Goal: Information Seeking & Learning: Learn about a topic

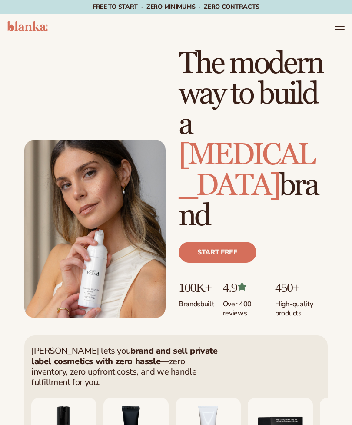
click at [339, 29] on icon "Menu" at bounding box center [340, 26] width 10 height 10
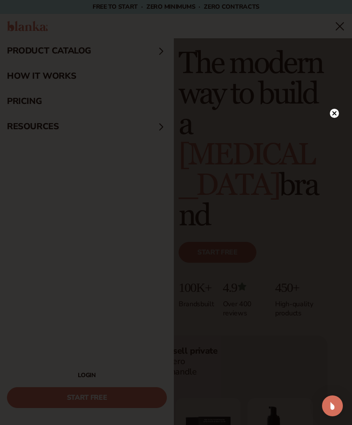
click at [334, 116] on circle at bounding box center [334, 113] width 9 height 9
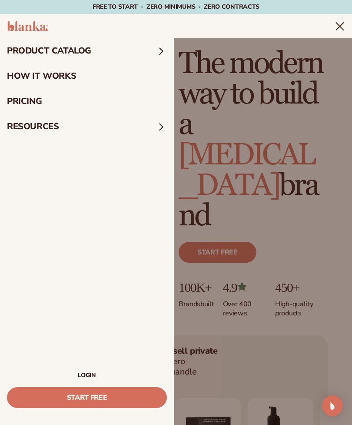
click at [70, 51] on summary "product catalog" at bounding box center [87, 50] width 174 height 25
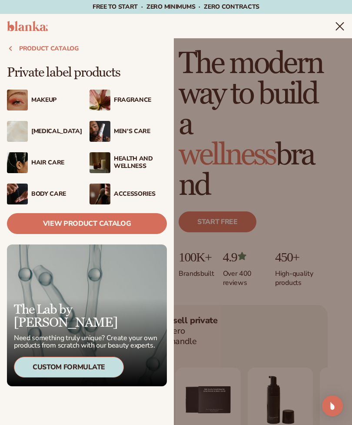
click at [136, 226] on link "View Product Catalog" at bounding box center [87, 223] width 160 height 21
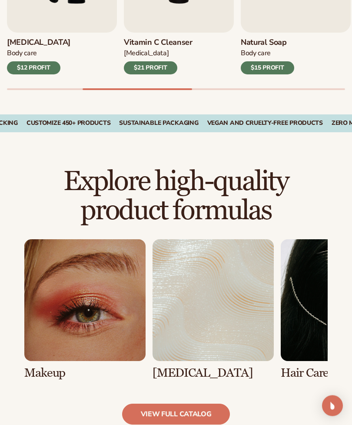
scroll to position [428, 0]
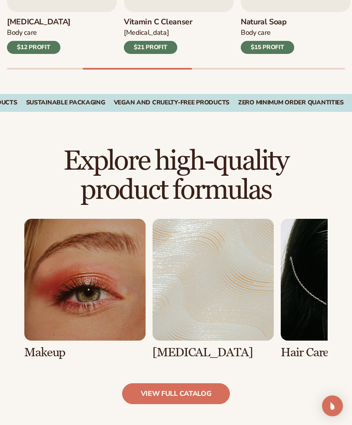
click at [204, 392] on link "view full catalog" at bounding box center [176, 393] width 108 height 21
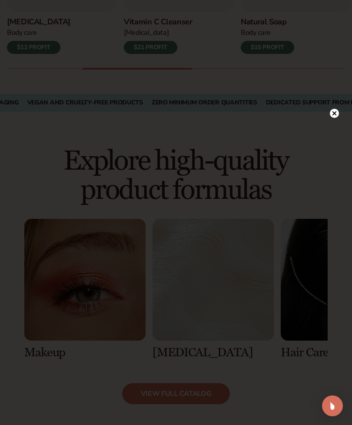
click at [336, 118] on circle at bounding box center [334, 113] width 9 height 9
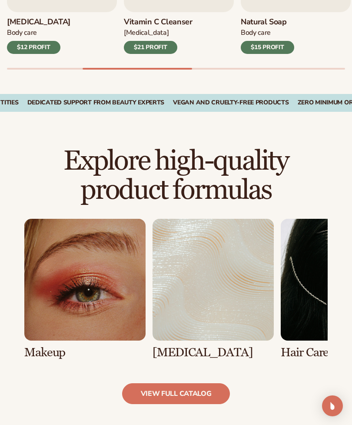
click at [198, 296] on link "2 / 8" at bounding box center [213, 289] width 121 height 140
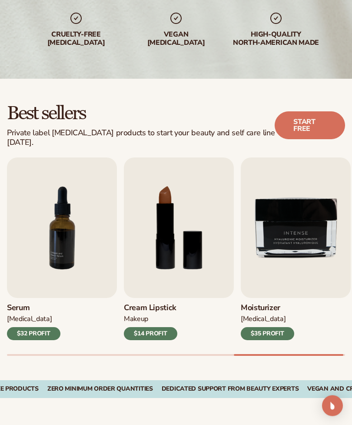
scroll to position [154, 0]
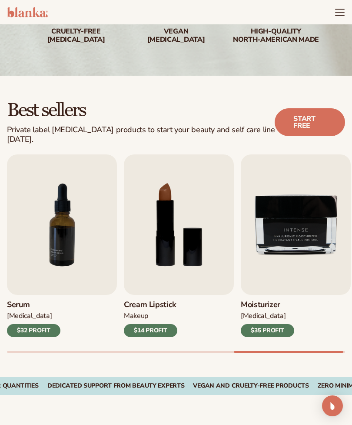
click at [171, 238] on img "8 / 9" at bounding box center [179, 224] width 110 height 141
click at [185, 229] on img "8 / 9" at bounding box center [179, 224] width 110 height 141
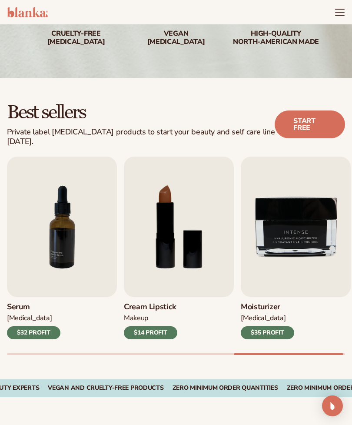
scroll to position [153, 0]
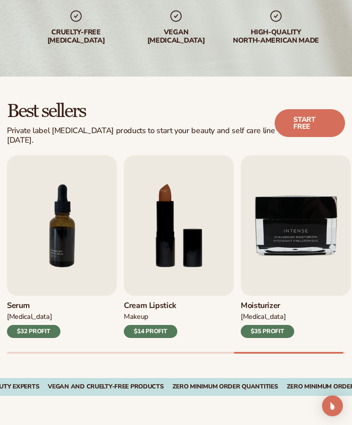
click at [182, 247] on img "8 / 9" at bounding box center [179, 225] width 110 height 141
click at [199, 265] on img "8 / 9" at bounding box center [179, 225] width 110 height 141
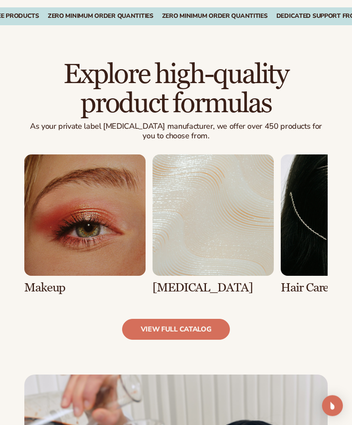
scroll to position [524, 0]
click at [204, 202] on link "2 / 8" at bounding box center [213, 224] width 121 height 140
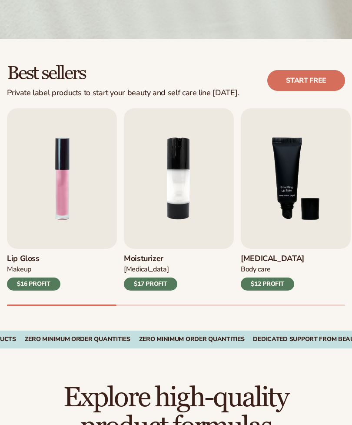
scroll to position [193, 0]
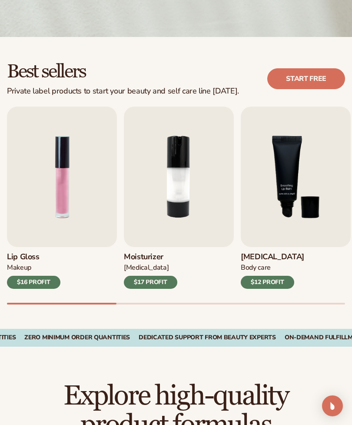
click at [77, 198] on img "1 / 9" at bounding box center [62, 177] width 110 height 141
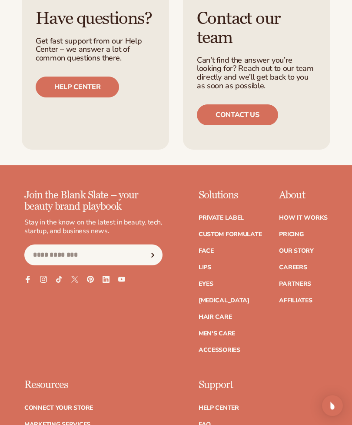
scroll to position [1505, 0]
click at [222, 298] on link "[MEDICAL_DATA]" at bounding box center [224, 301] width 51 height 6
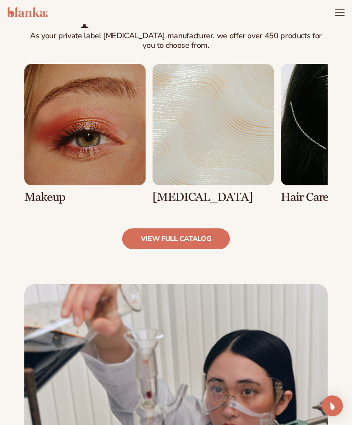
scroll to position [589, 0]
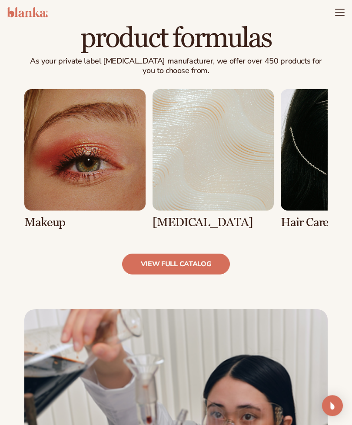
click at [85, 152] on link "1 / 8" at bounding box center [84, 160] width 121 height 140
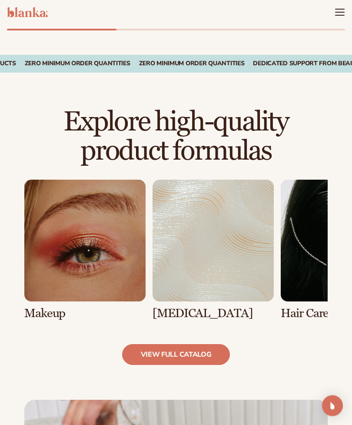
scroll to position [467, 0]
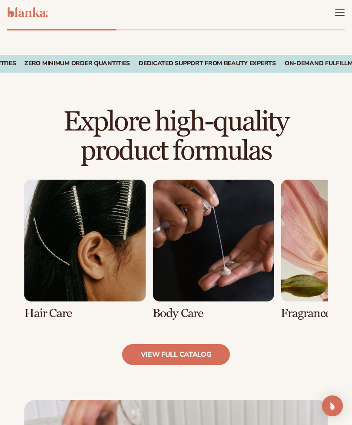
click at [94, 259] on link "3 / 8" at bounding box center [84, 250] width 121 height 140
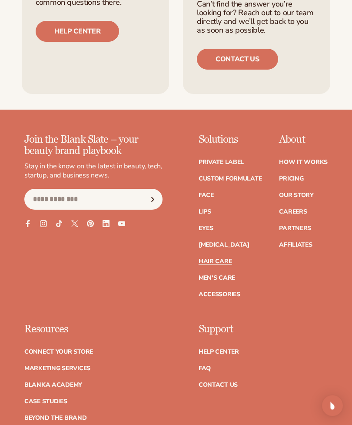
scroll to position [1783, 0]
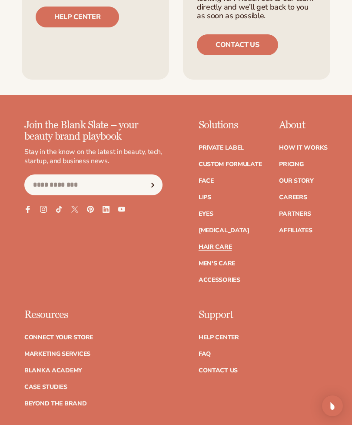
click at [294, 161] on link "Pricing" at bounding box center [291, 164] width 24 height 6
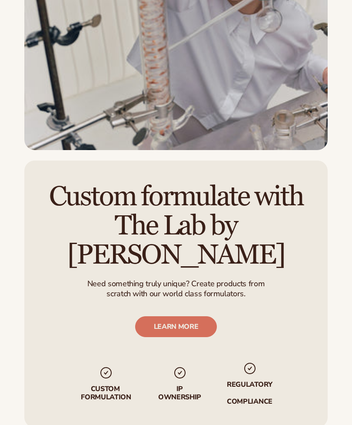
scroll to position [600, 0]
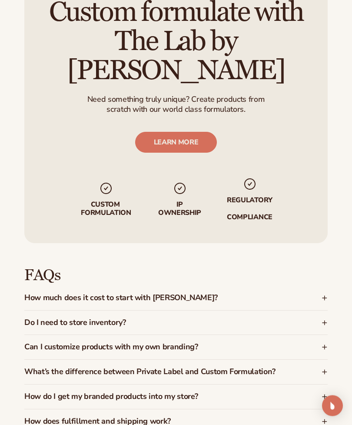
click at [327, 286] on div "How much does it cost to start with Blanka?" at bounding box center [176, 298] width 304 height 24
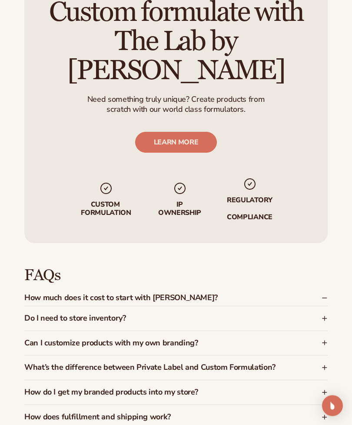
scroll to position [1246, 0]
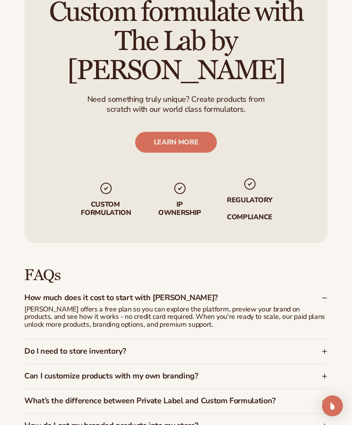
click at [322, 286] on div "How much does it cost to start with Blanka?" at bounding box center [176, 296] width 304 height 20
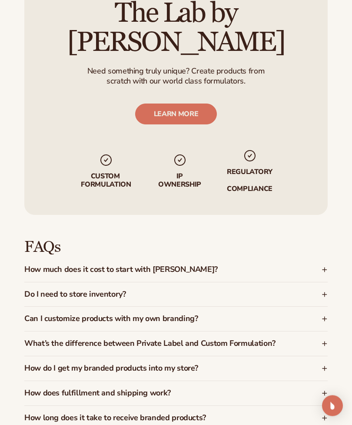
scroll to position [1274, 0]
click at [326, 316] on icon at bounding box center [325, 319] width 6 height 6
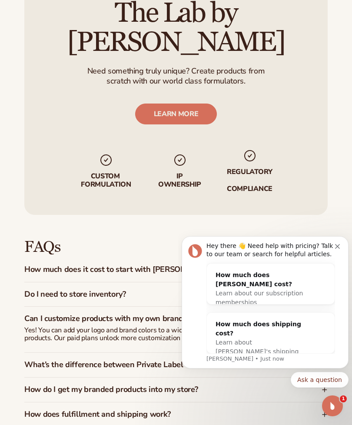
scroll to position [0, 0]
click at [325, 316] on icon at bounding box center [325, 319] width 6 height 6
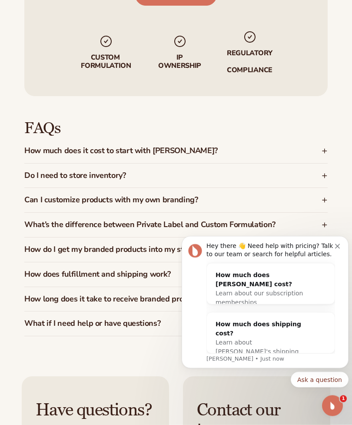
scroll to position [1393, 0]
click at [321, 262] on div "How does fulfillment and shipping work?" at bounding box center [176, 274] width 304 height 24
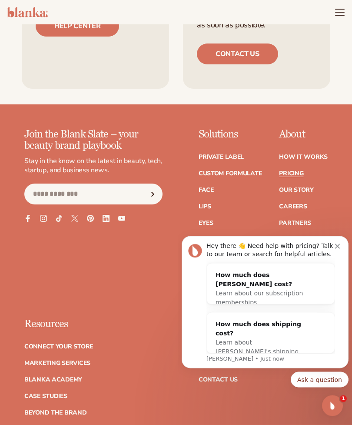
scroll to position [1858, 0]
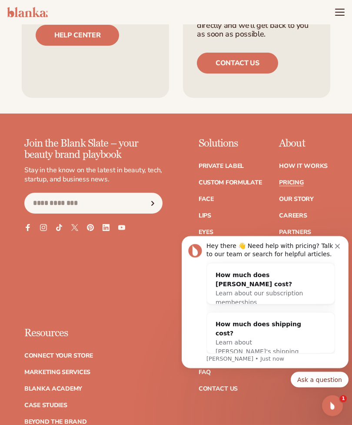
click at [339, 245] on icon "Dismiss notification" at bounding box center [337, 246] width 5 height 5
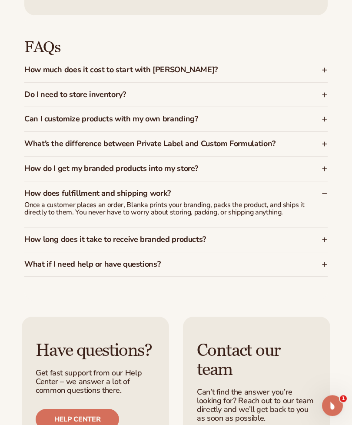
scroll to position [1360, 0]
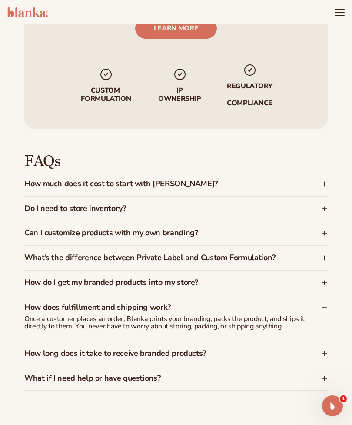
click at [337, 13] on icon "Menu" at bounding box center [340, 12] width 10 height 10
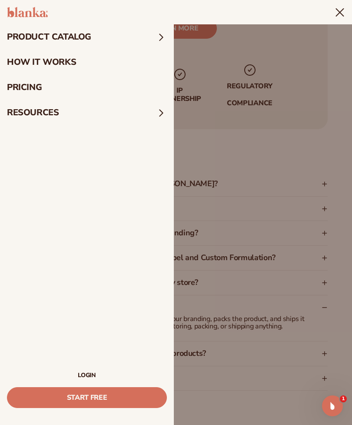
click at [153, 38] on summary "product catalog" at bounding box center [87, 36] width 174 height 25
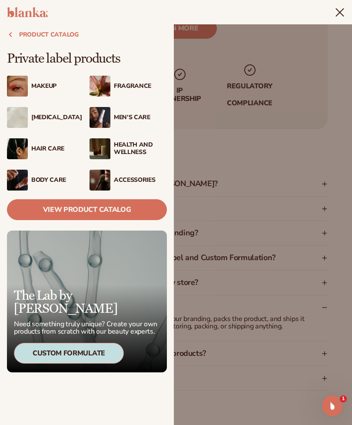
click at [335, 17] on summary "Menu" at bounding box center [340, 12] width 10 height 10
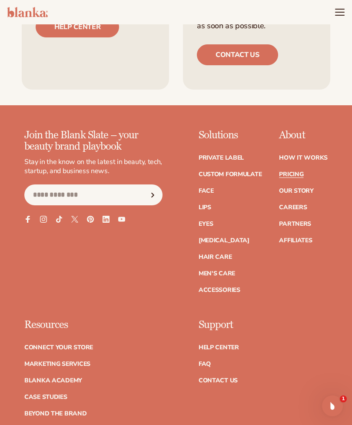
scroll to position [1867, 0]
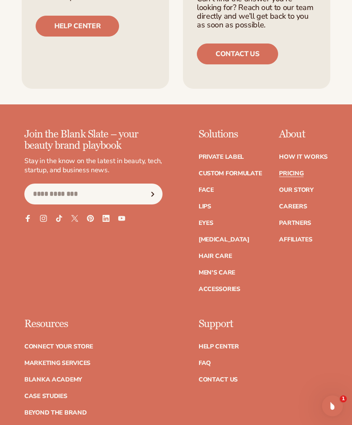
click at [232, 377] on link "Contact Us" at bounding box center [218, 380] width 39 height 6
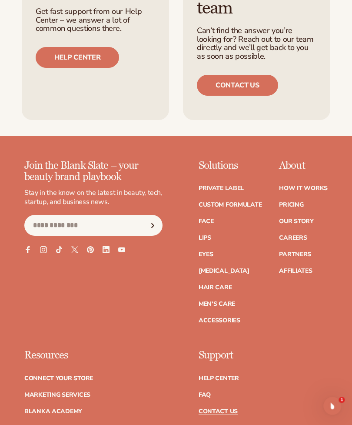
click at [208, 394] on link "FAQ" at bounding box center [205, 395] width 12 height 6
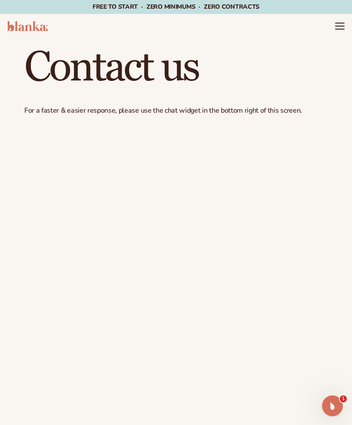
click at [333, 31] on header "Cart product catalog The Lab by [PERSON_NAME]" at bounding box center [176, 26] width 352 height 24
click at [339, 29] on icon "Menu" at bounding box center [340, 29] width 9 height 0
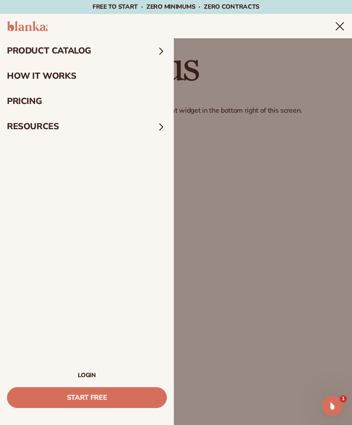
click at [335, 31] on summary "Menu" at bounding box center [340, 26] width 10 height 10
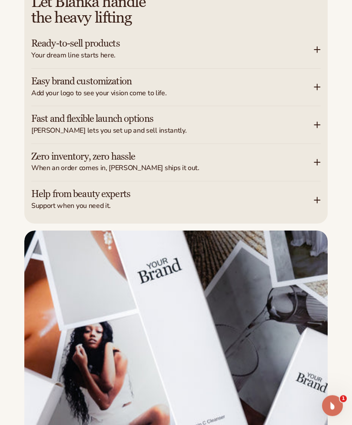
scroll to position [1334, 0]
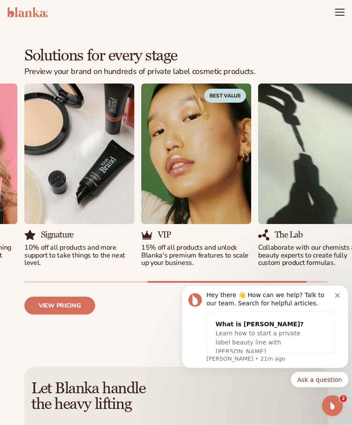
scroll to position [884, 0]
